Goal: Browse casually

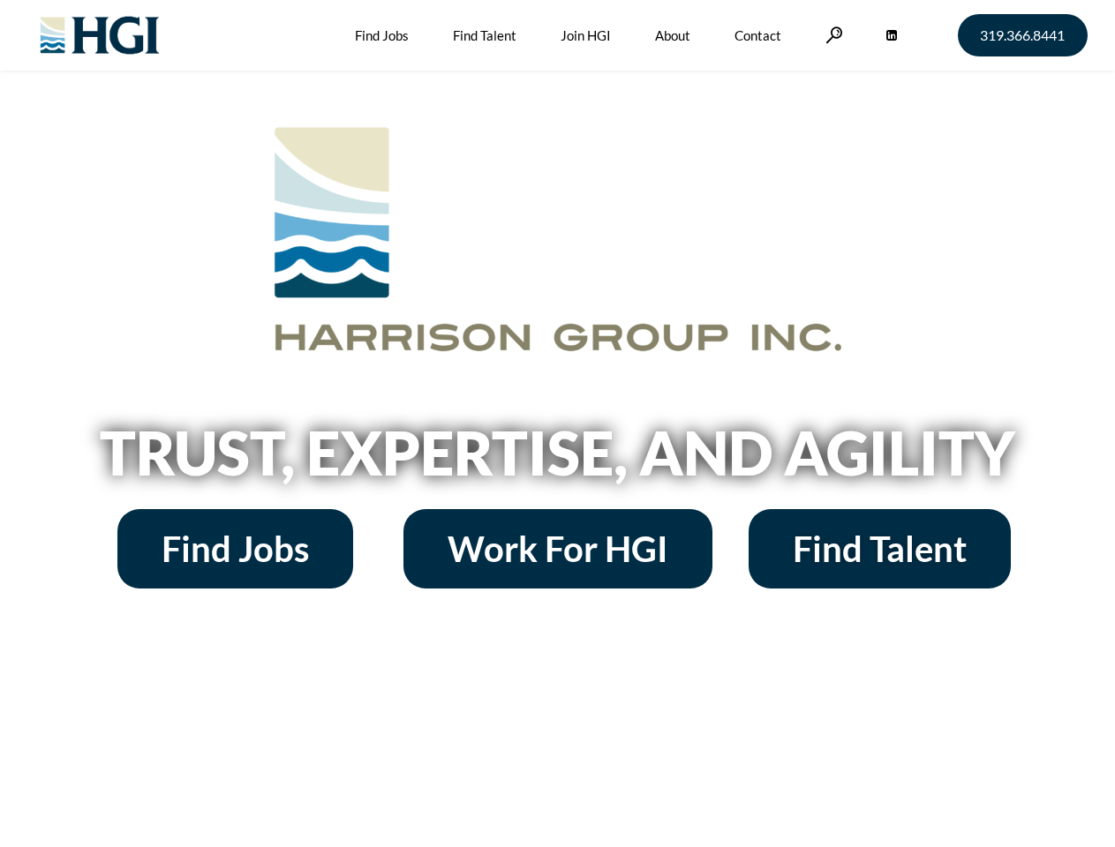
click at [557, 424] on h2 "Trust, Expertise, and Agility" at bounding box center [558, 453] width 1006 height 60
click at [832, 34] on link at bounding box center [834, 34] width 18 height 17
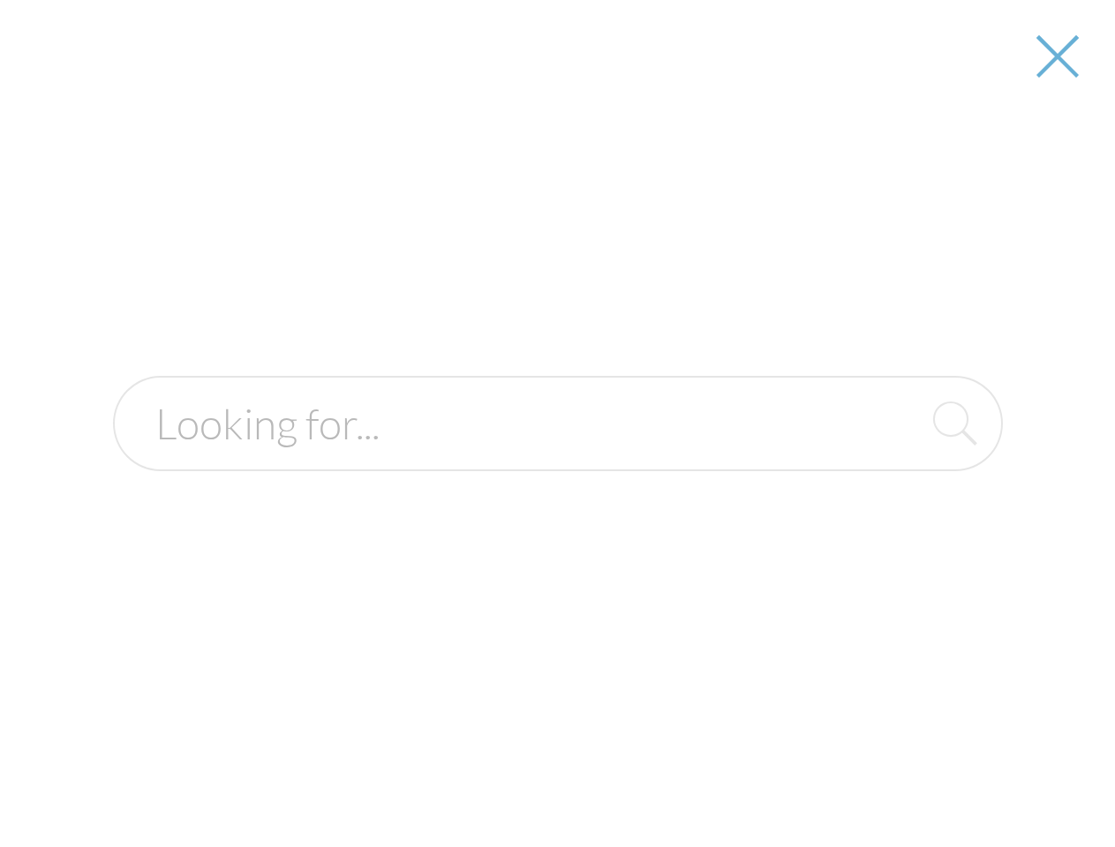
click at [557, 459] on h2 "Trust, Expertise, and Agility" at bounding box center [558, 453] width 1006 height 60
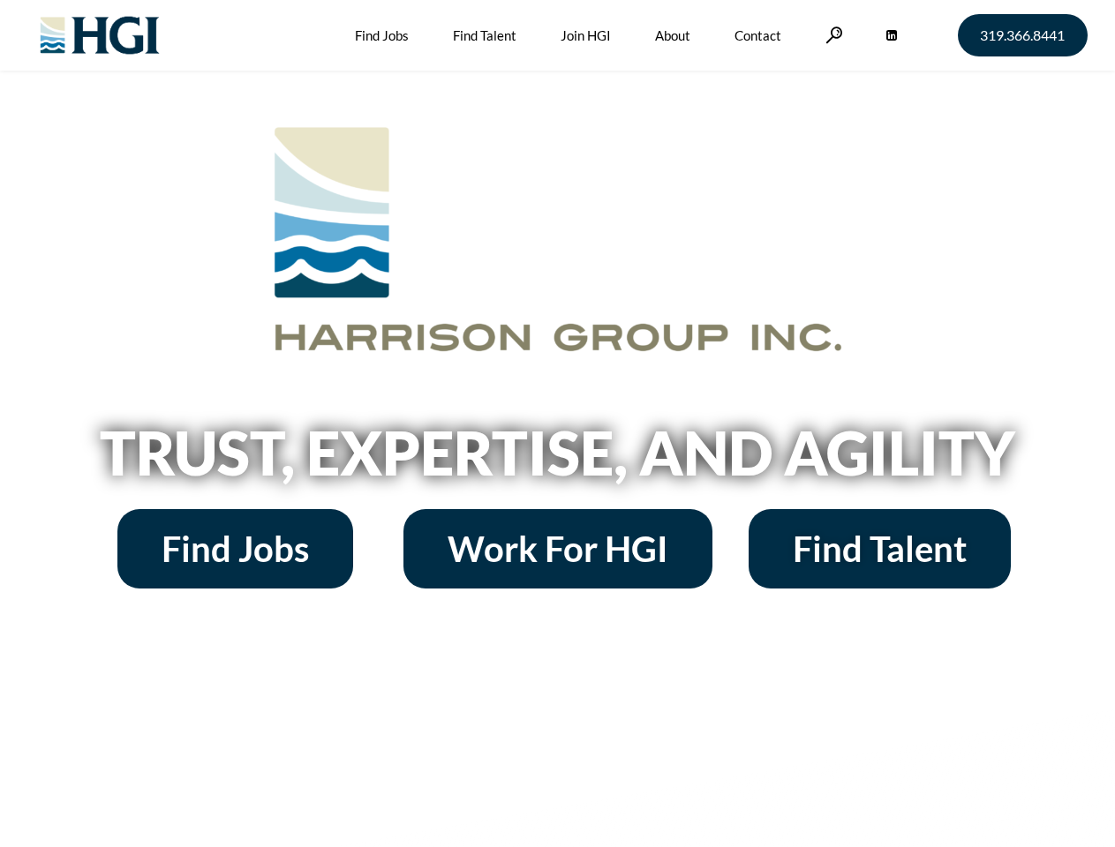
click at [557, 424] on h2 "Trust, Expertise, and Agility" at bounding box center [558, 453] width 1006 height 60
click at [832, 34] on link at bounding box center [834, 34] width 18 height 17
click at [557, 459] on h2 "Trust, Expertise, and Agility" at bounding box center [558, 453] width 1006 height 60
